Goal: Task Accomplishment & Management: Use online tool/utility

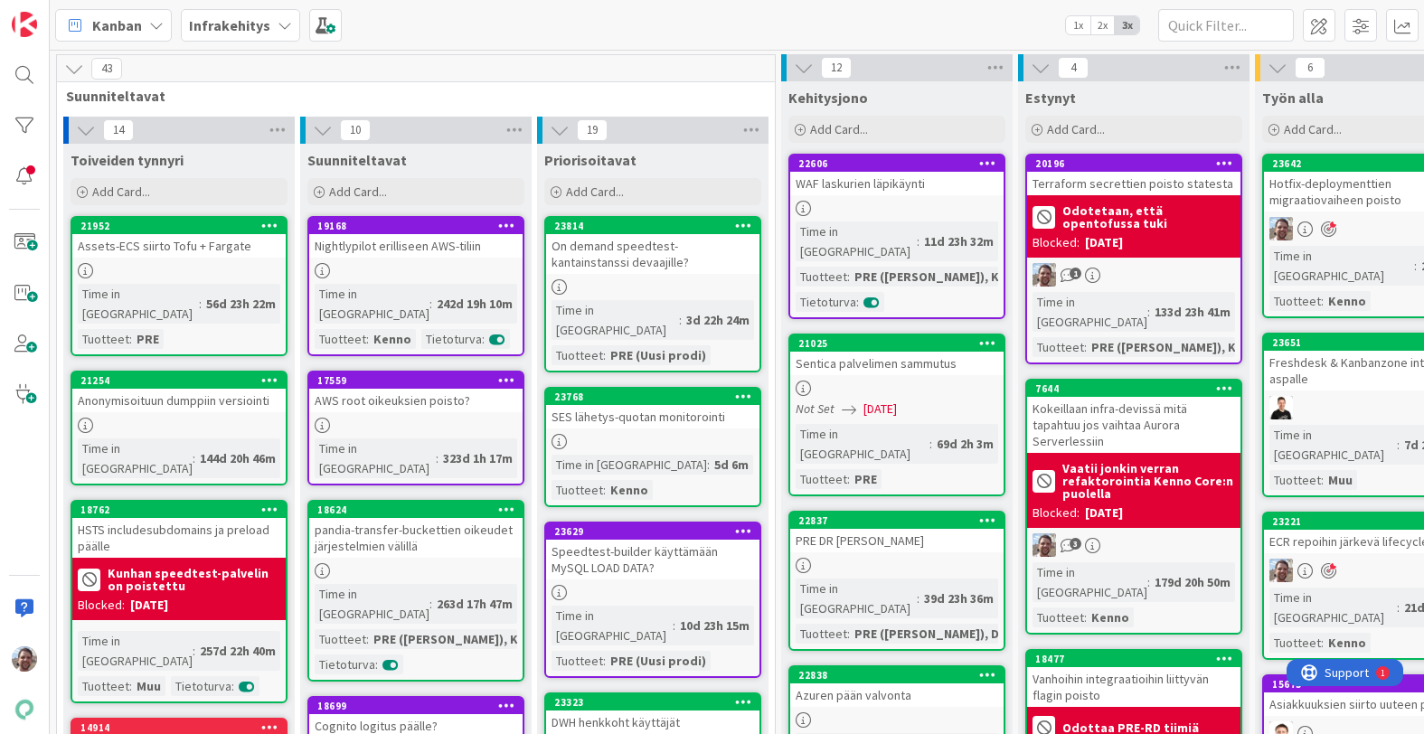
scroll to position [0, 599]
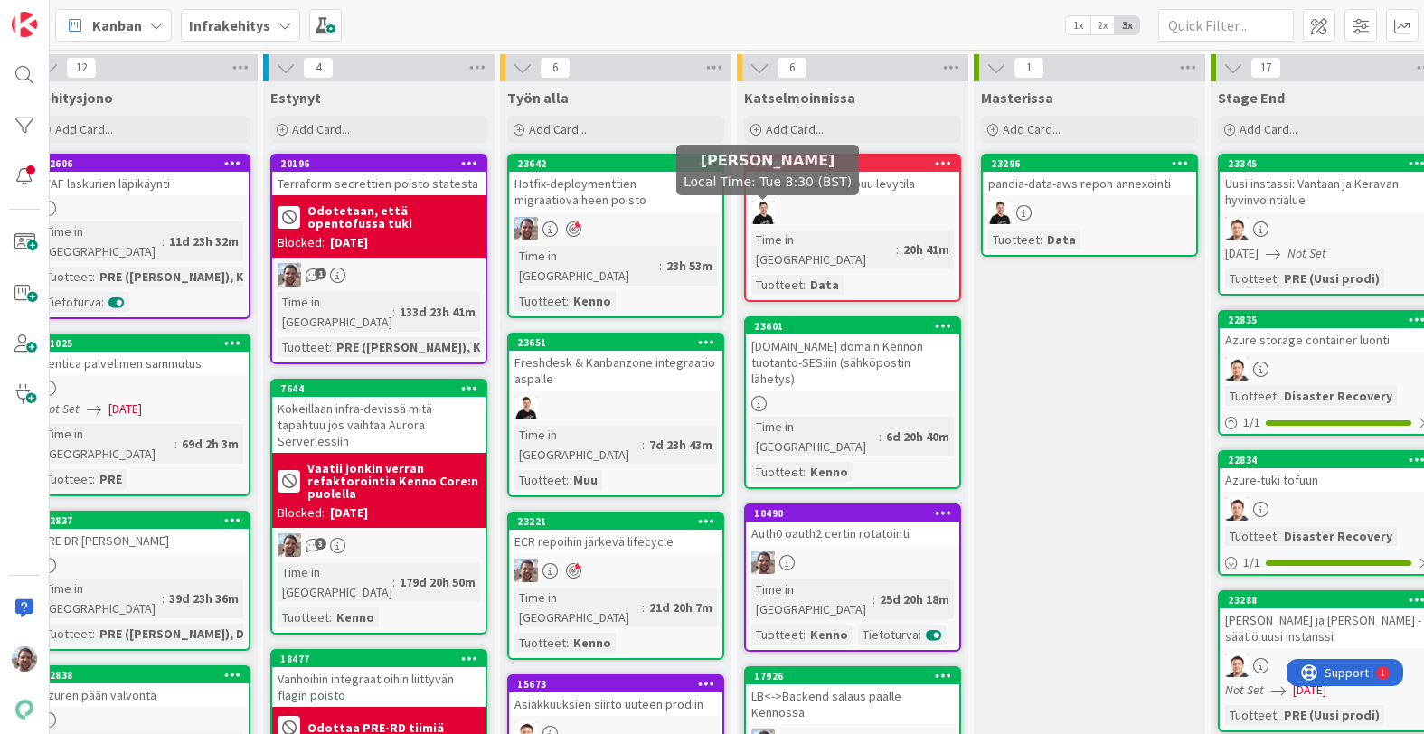
click at [659, 206] on div "Hotfix-deploymenttien migraatiovaiheen poisto" at bounding box center [615, 192] width 213 height 40
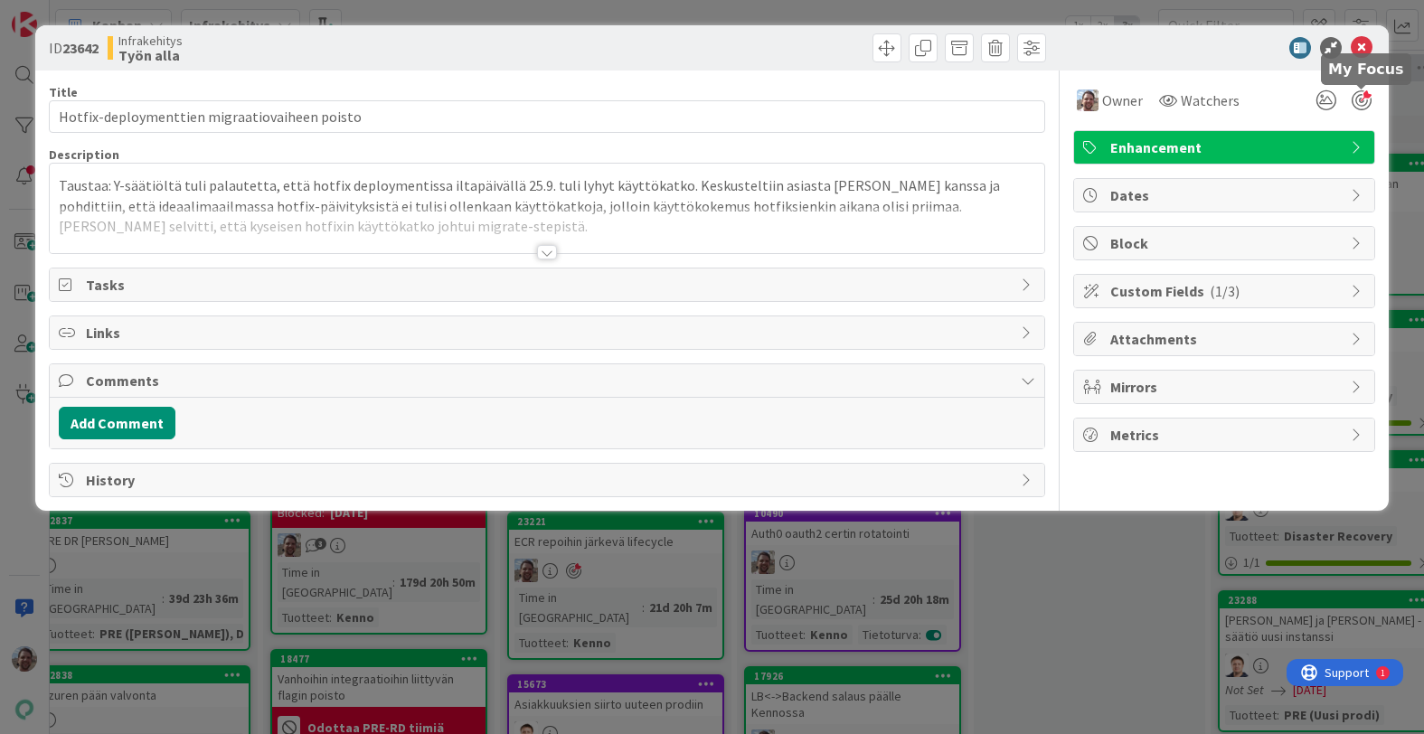
click at [1361, 102] on div at bounding box center [1362, 100] width 20 height 20
click at [894, 47] on span at bounding box center [887, 47] width 29 height 29
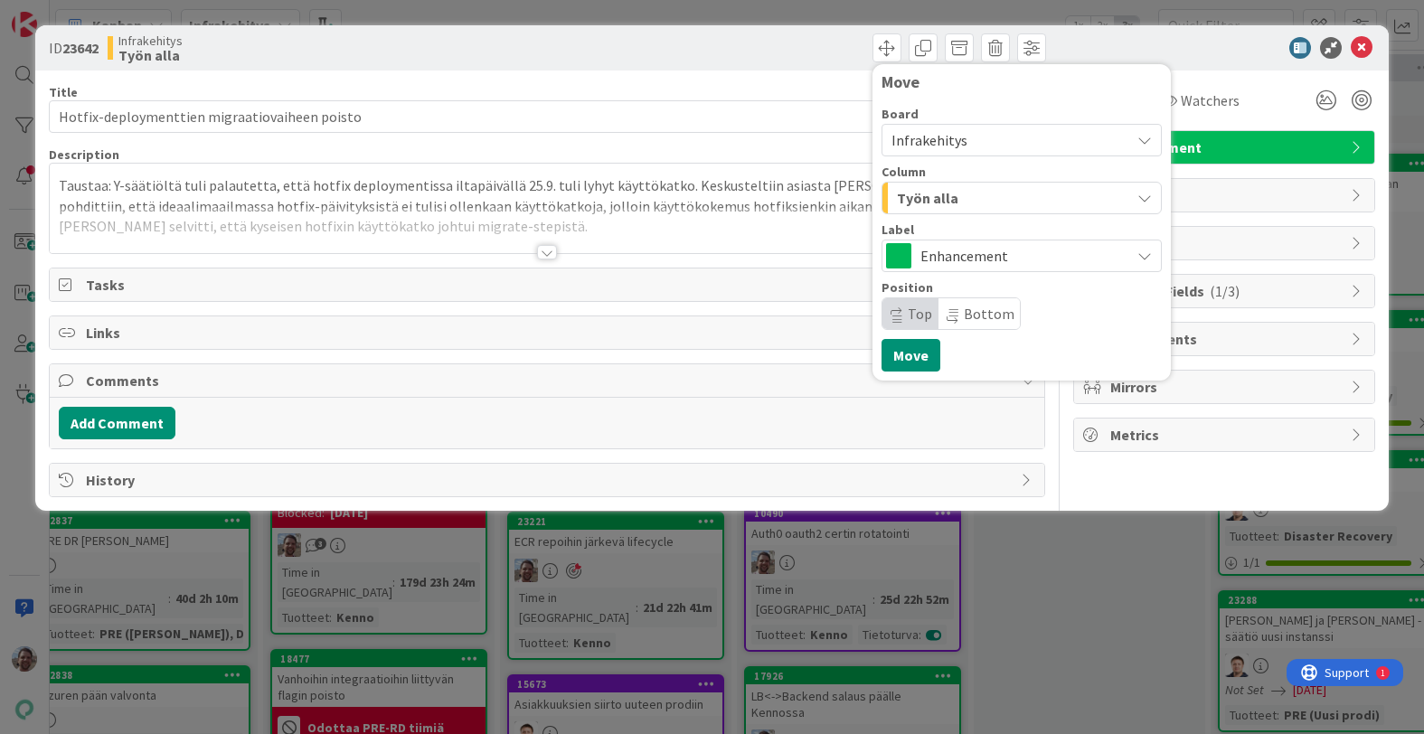
click at [980, 192] on div "Työn alla" at bounding box center [1012, 198] width 238 height 29
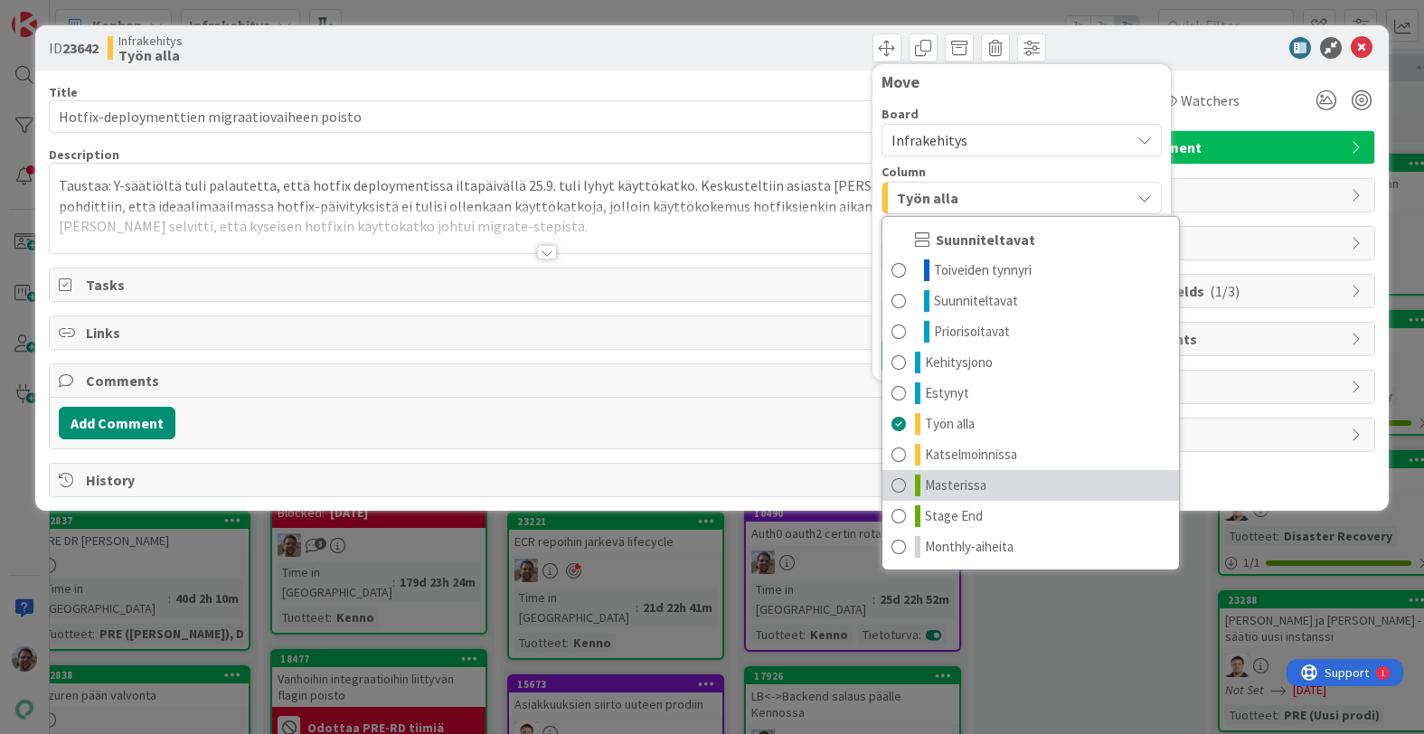
click at [899, 485] on span at bounding box center [899, 486] width 14 height 22
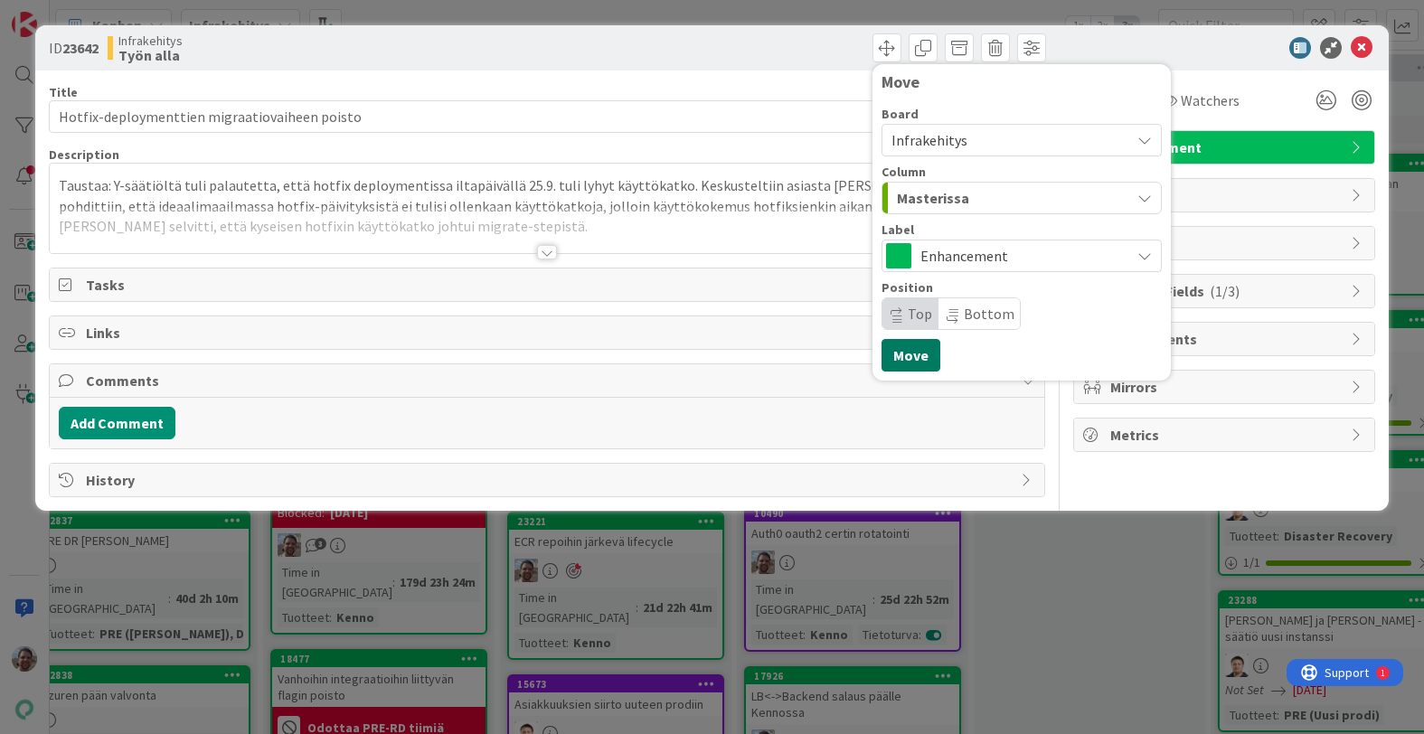
click at [920, 354] on button "Move" at bounding box center [911, 355] width 59 height 33
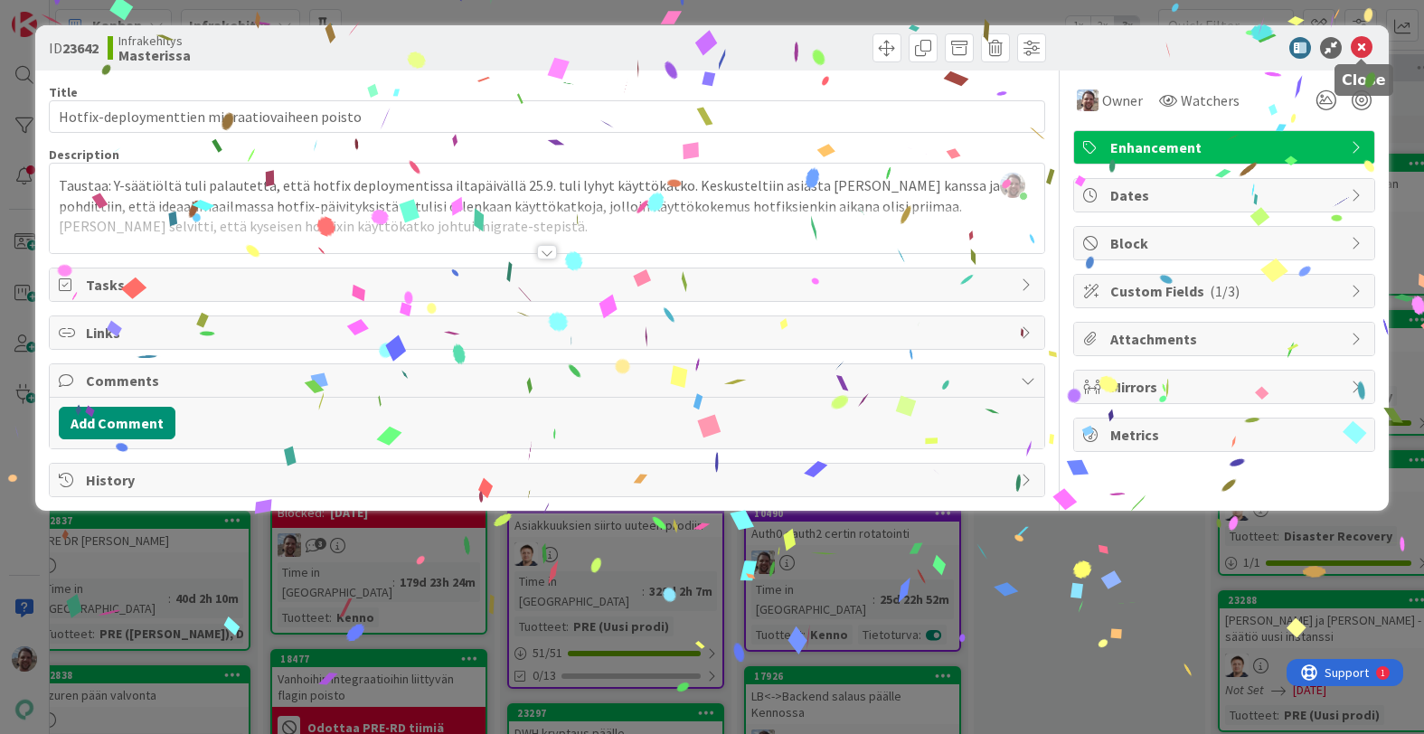
click at [1366, 47] on icon at bounding box center [1362, 48] width 22 height 22
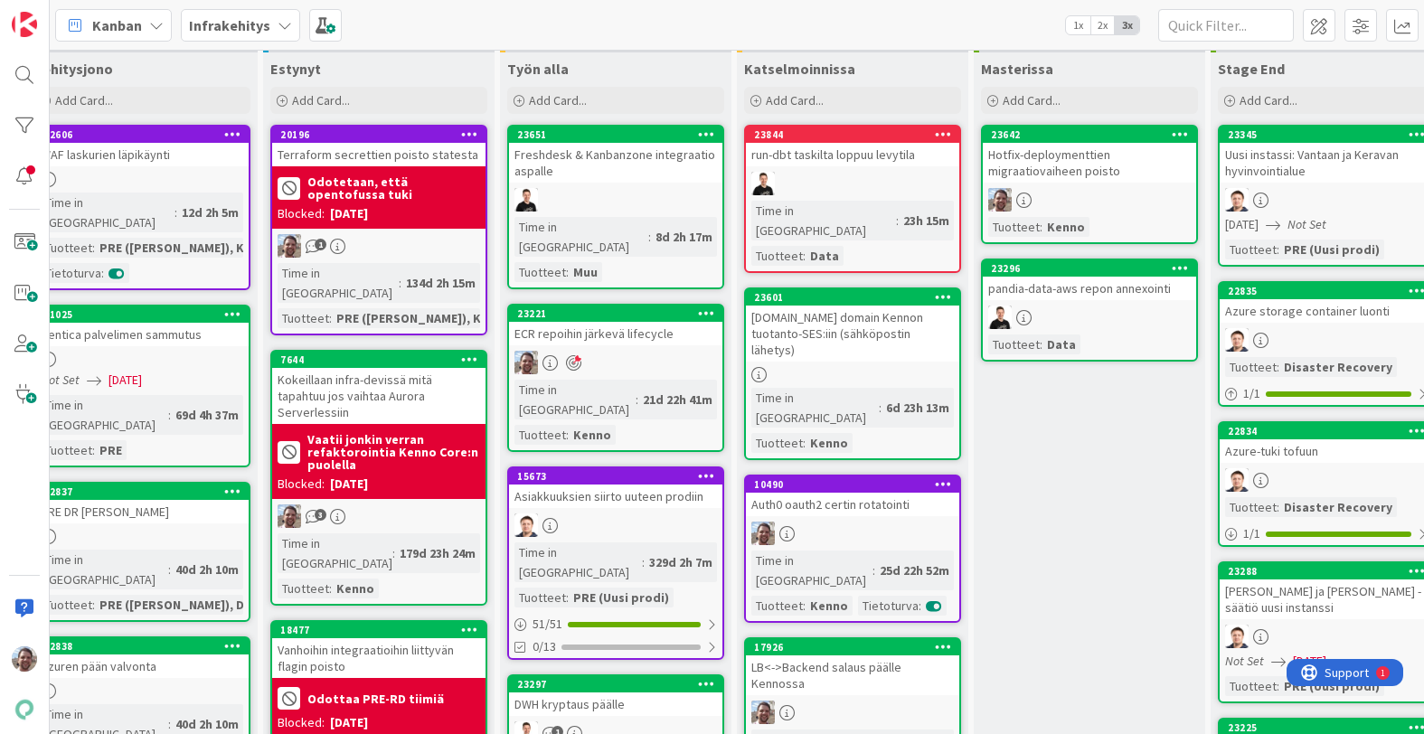
scroll to position [8, 755]
